Goal: Task Accomplishment & Management: Manage account settings

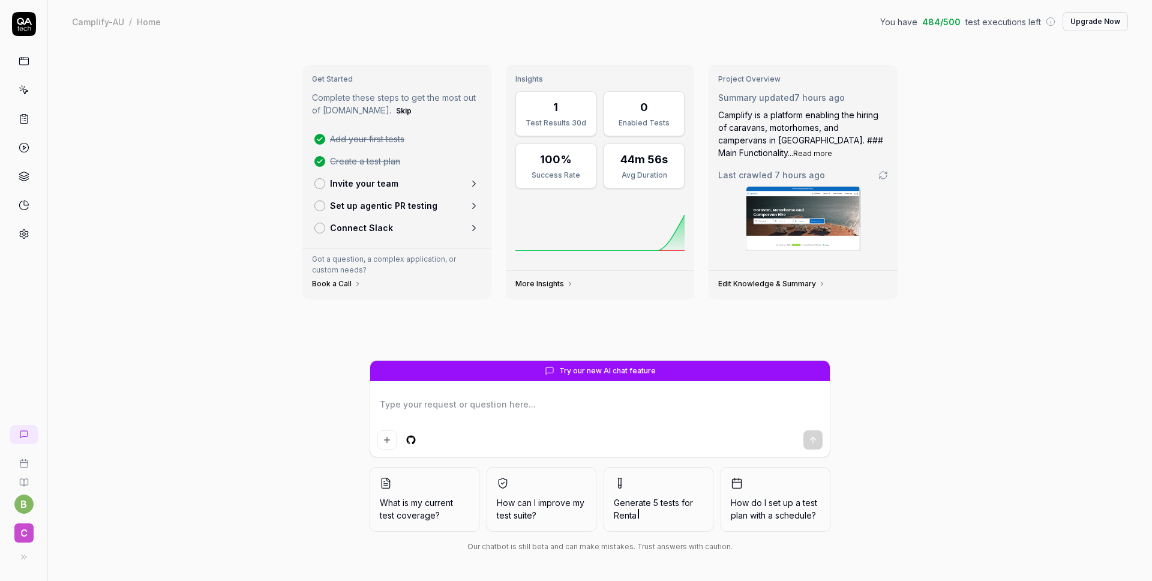
click at [380, 205] on p "Set up agentic PR testing" at bounding box center [383, 205] width 107 height 13
type textarea "*"
click at [373, 184] on p "Invite your team" at bounding box center [364, 183] width 68 height 13
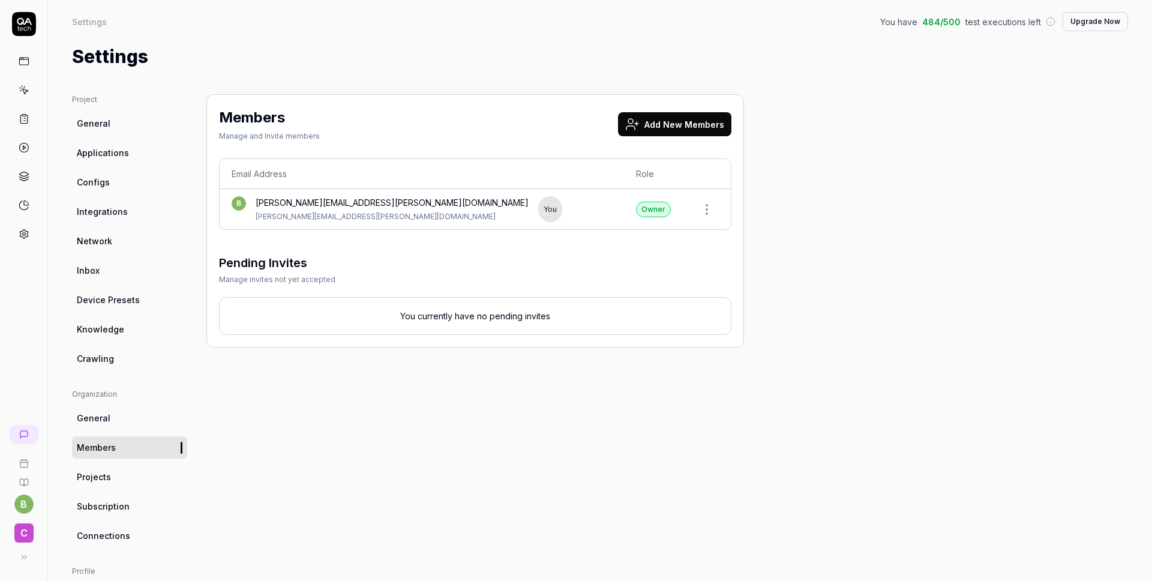
click at [681, 121] on button "Add New Members" at bounding box center [674, 124] width 113 height 24
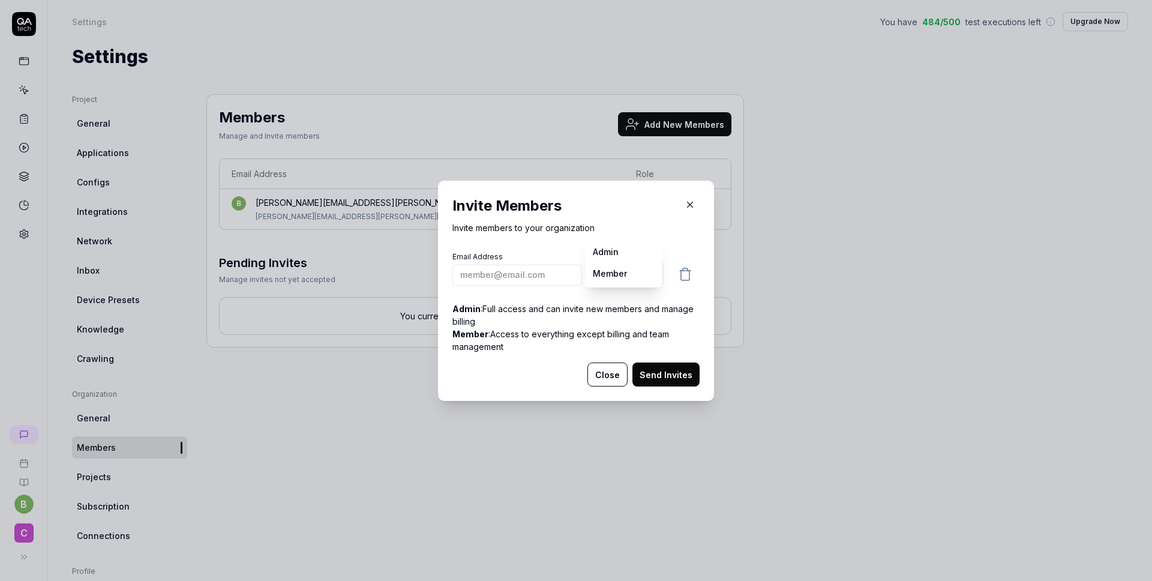
click at [646, 278] on body "b C Settings You have 484 / 500 test executions left Upgrade Now Settings You h…" at bounding box center [576, 335] width 1152 height 671
click at [505, 280] on input "email" at bounding box center [517, 274] width 130 height 21
click at [688, 205] on icon "button" at bounding box center [690, 204] width 5 height 5
